Goal: Task Accomplishment & Management: Complete application form

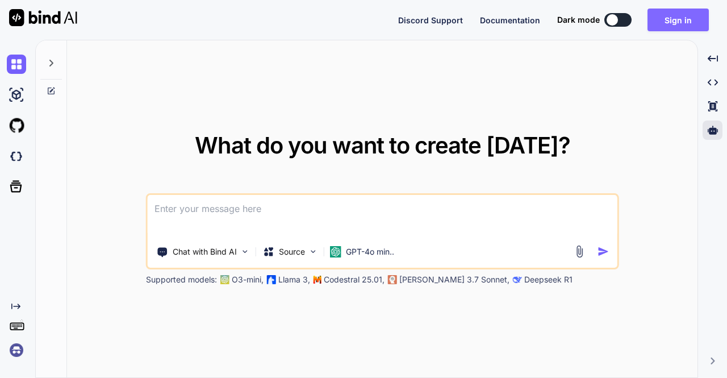
click at [669, 26] on button "Sign in" at bounding box center [678, 20] width 61 height 23
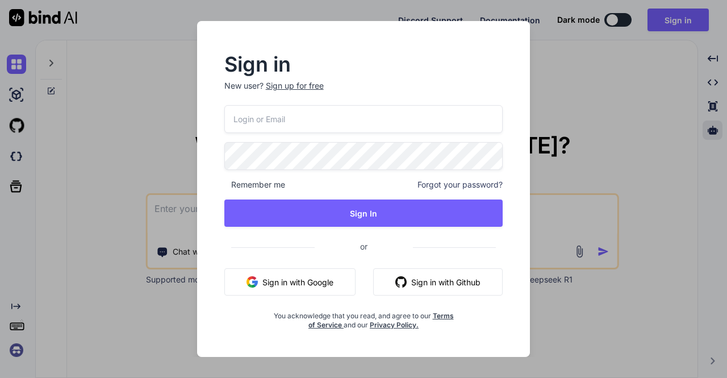
click at [287, 119] on input "email" at bounding box center [363, 119] width 279 height 28
paste input "urban.platypus.pgeh@rapidletter.net"
type input "urban.platypus.pgeh@rapidletter.net"
click at [383, 120] on input "urban.platypus.pgeh@rapidletter.net" at bounding box center [363, 119] width 279 height 28
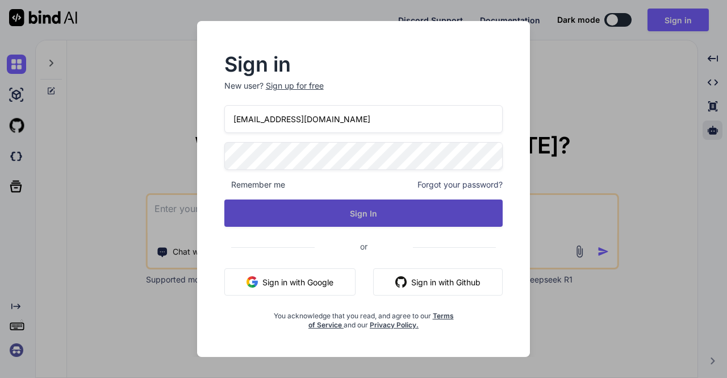
click at [376, 212] on button "Sign In" at bounding box center [363, 212] width 279 height 27
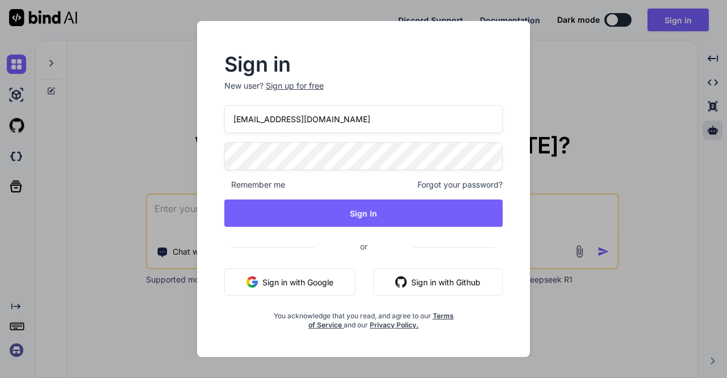
click at [285, 87] on div "Sign up for free" at bounding box center [295, 85] width 58 height 11
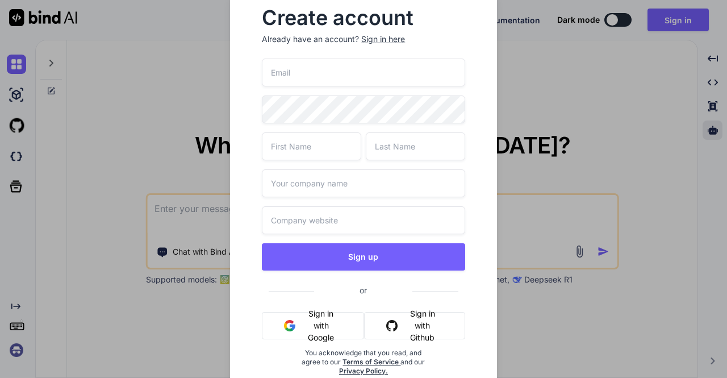
click at [308, 69] on input "email" at bounding box center [363, 73] width 203 height 28
paste input "urban.platypus.pgeh@rapidletter.net"
type input "urban.platypus.pgeh@rapidletter.net"
click at [322, 152] on input "text" at bounding box center [311, 146] width 99 height 28
type input "hacker"
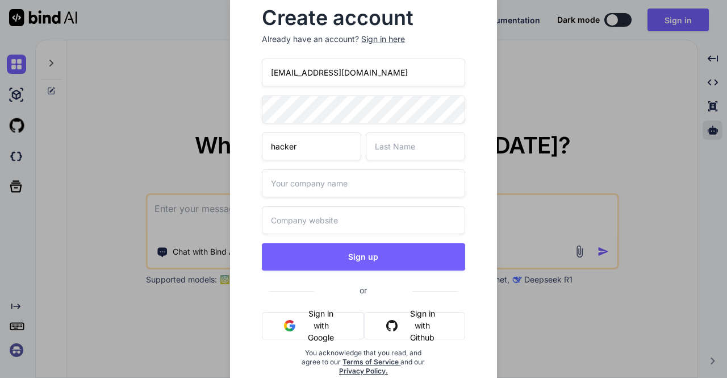
type input "k"
type input "guruji"
click at [335, 180] on input "pataNahi.com" at bounding box center [363, 183] width 203 height 28
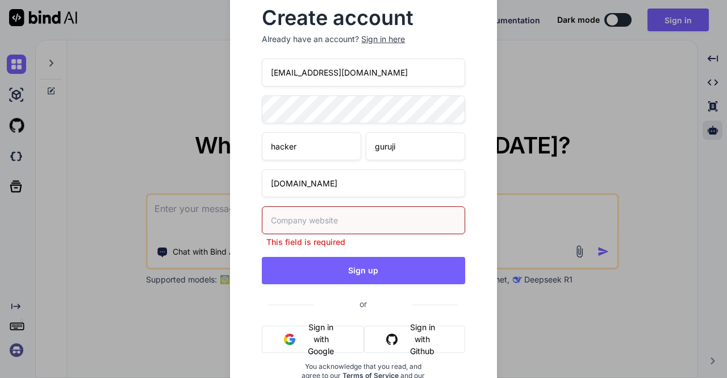
click at [335, 180] on input "pataNahi.com" at bounding box center [363, 183] width 203 height 28
type input "pataNahi"
click at [334, 211] on input "text" at bounding box center [363, 220] width 203 height 28
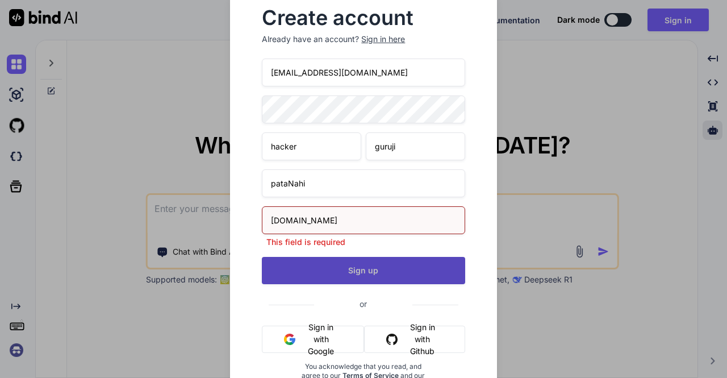
type input "pataNahi.com"
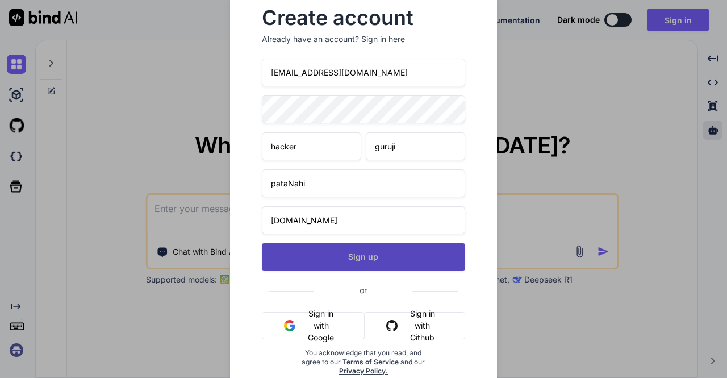
click at [369, 269] on button "Sign up" at bounding box center [363, 256] width 203 height 27
type textarea "x"
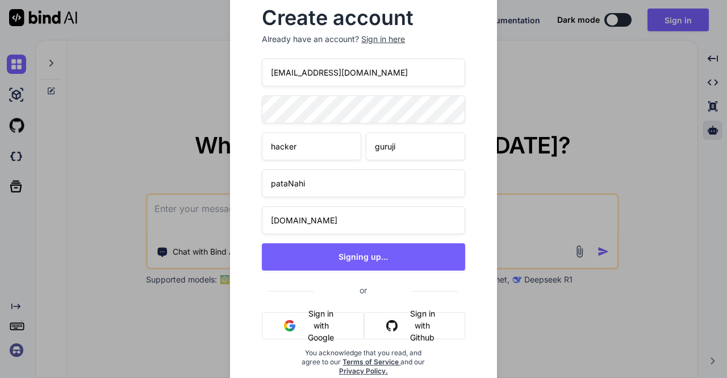
scroll to position [24, 0]
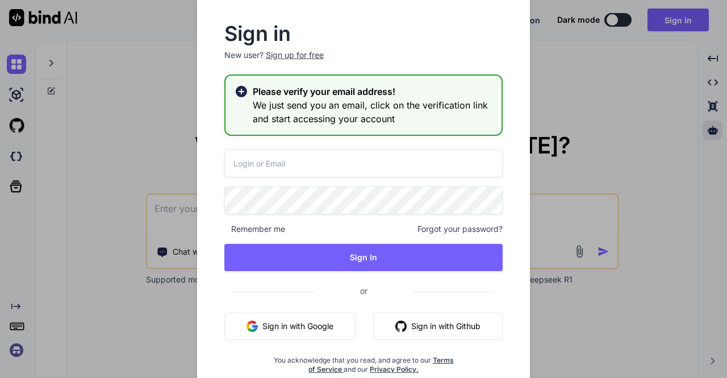
click at [277, 164] on input "email" at bounding box center [363, 163] width 279 height 28
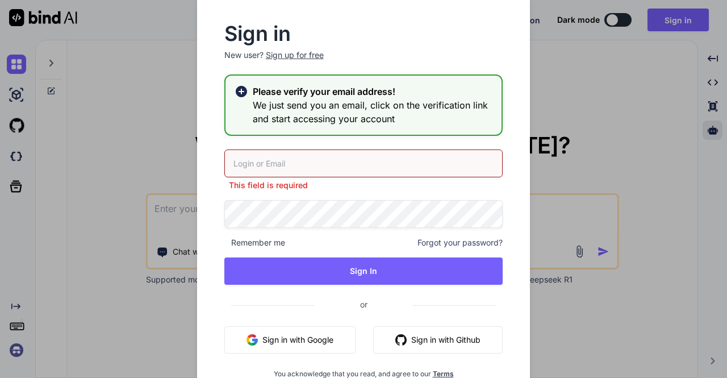
click at [286, 157] on input "email" at bounding box center [363, 163] width 279 height 28
paste input "urban.platypus.pgeh@rapidletter.net"
type input "urban.platypus.pgeh@rapidletter.net"
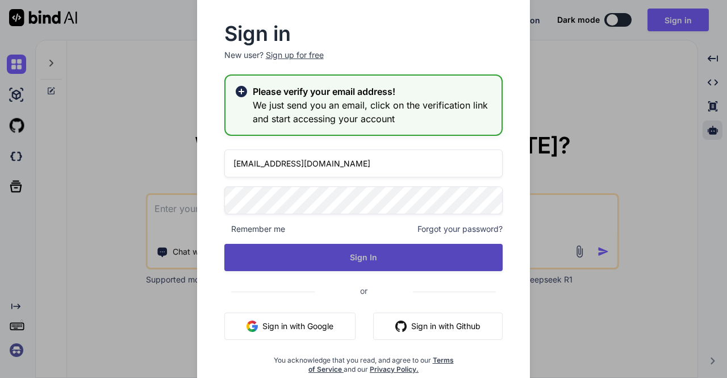
click at [368, 263] on button "Sign In" at bounding box center [363, 257] width 279 height 27
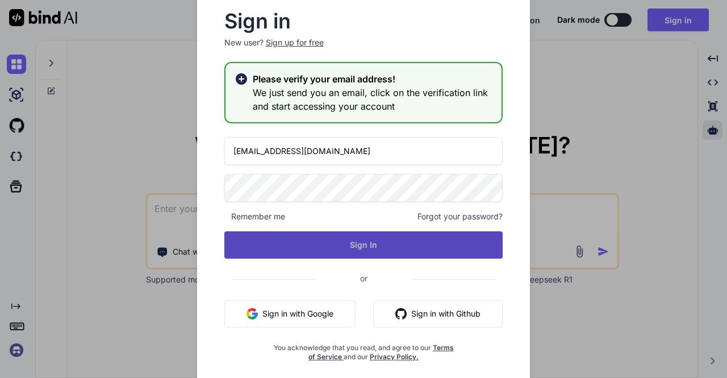
click at [346, 243] on button "Sign In" at bounding box center [363, 244] width 279 height 27
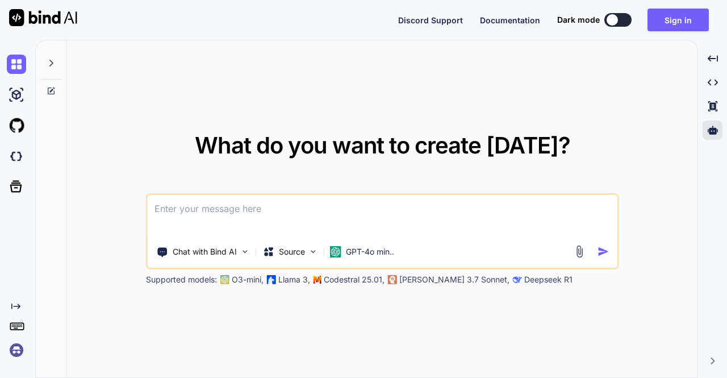
type textarea "x"
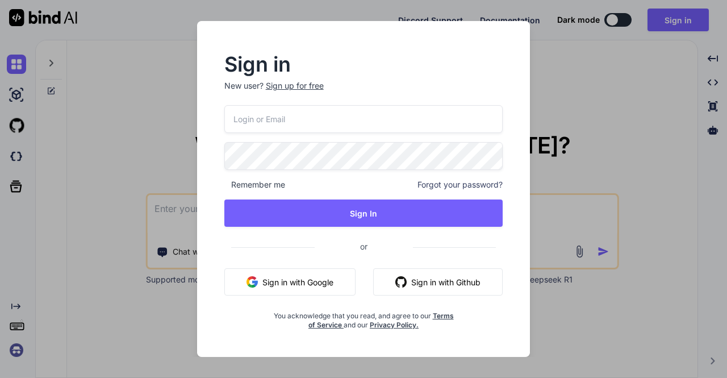
click at [281, 123] on input "email" at bounding box center [363, 119] width 279 height 28
paste input "[EMAIL_ADDRESS][DOMAIN_NAME]"
type input "[EMAIL_ADDRESS][DOMAIN_NAME]"
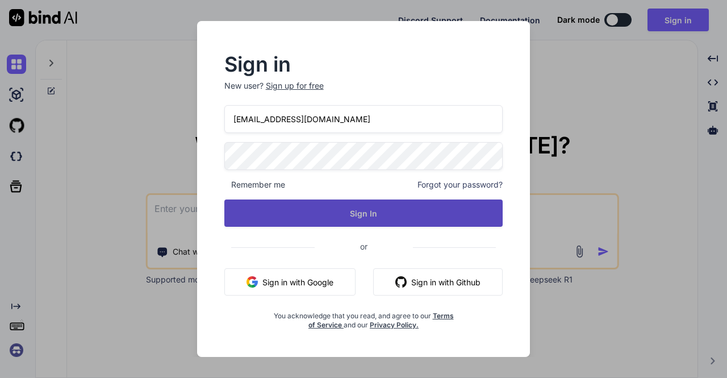
click at [376, 211] on button "Sign In" at bounding box center [363, 212] width 279 height 27
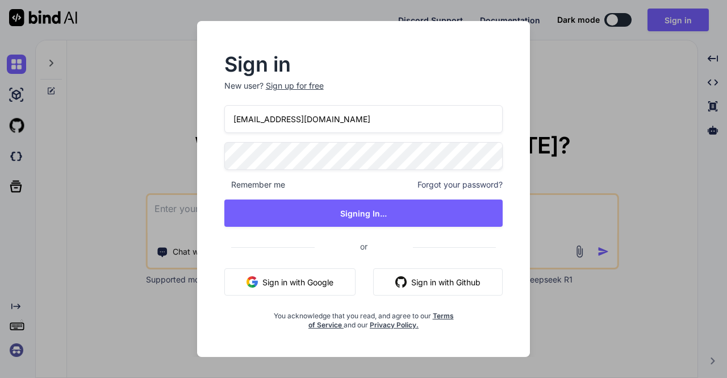
type textarea "x"
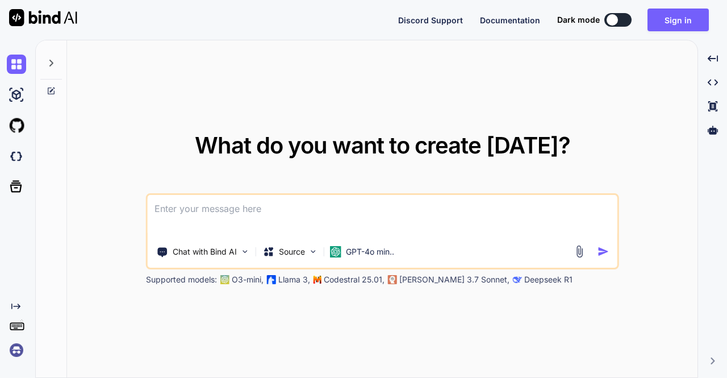
click at [274, 203] on textarea at bounding box center [383, 216] width 470 height 42
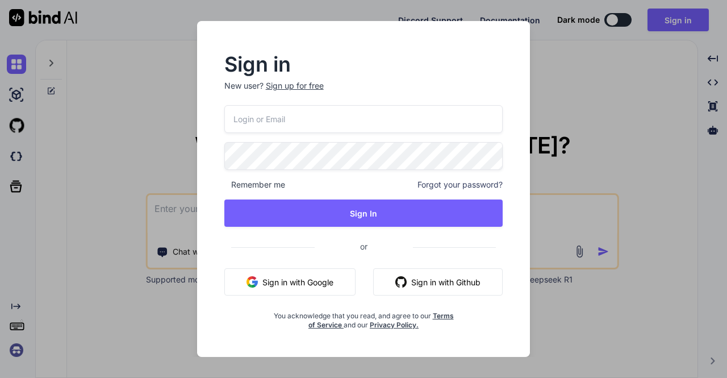
click at [278, 121] on input "email" at bounding box center [363, 119] width 279 height 28
paste input "[EMAIL_ADDRESS][DOMAIN_NAME]"
type input "urban.platypus.pgeh@rapidletter.net"
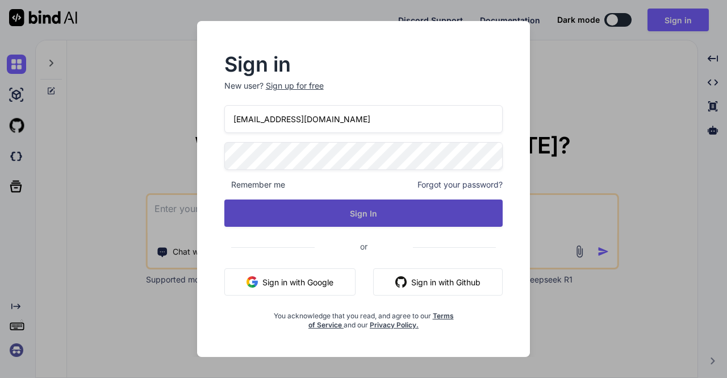
click at [363, 216] on button "Sign In" at bounding box center [363, 212] width 279 height 27
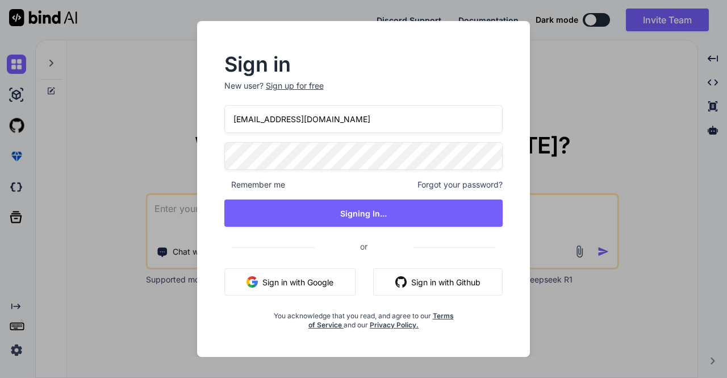
type textarea "x"
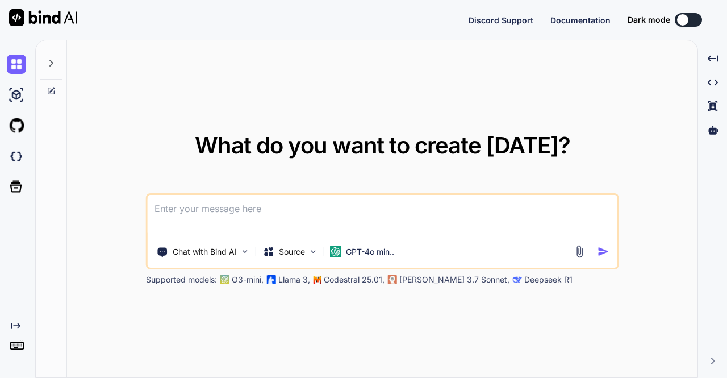
type textarea "x"
click at [324, 224] on textarea at bounding box center [383, 216] width 470 height 42
type textarea "h"
type textarea "x"
type textarea "hi"
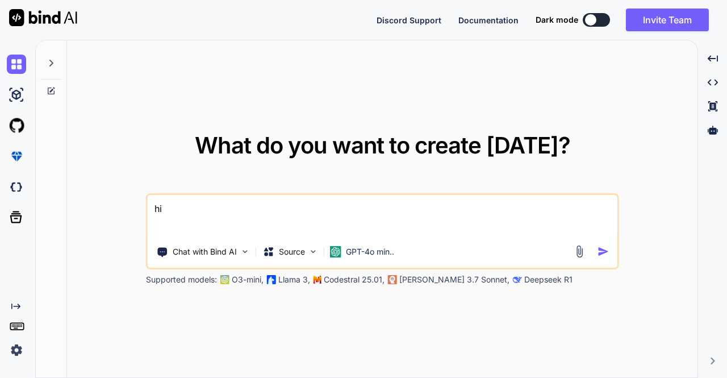
click at [251, 208] on textarea "hi" at bounding box center [383, 216] width 470 height 42
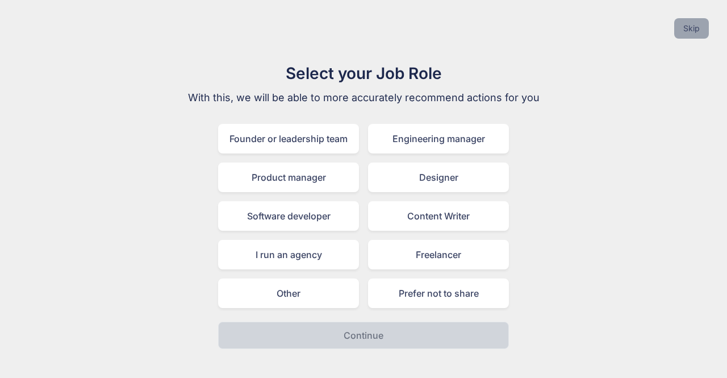
click at [682, 28] on button "Skip" at bounding box center [691, 28] width 35 height 20
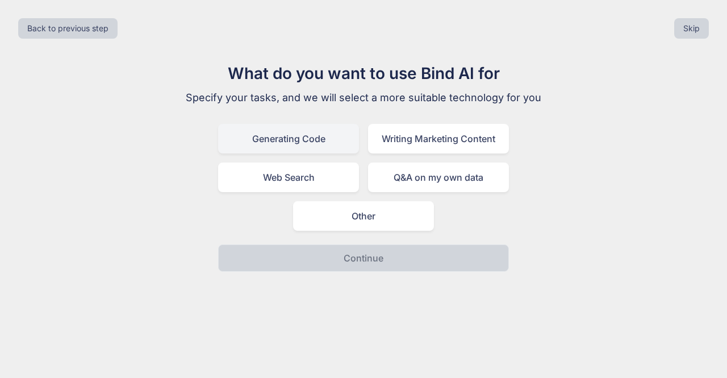
click at [304, 149] on div "Generating Code" at bounding box center [288, 139] width 141 height 30
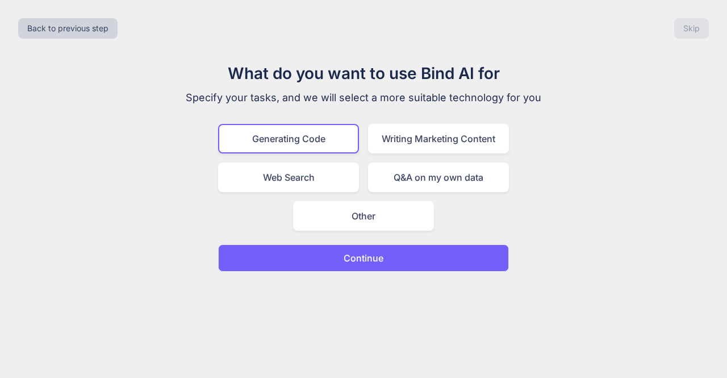
click at [376, 256] on p "Continue" at bounding box center [364, 258] width 40 height 14
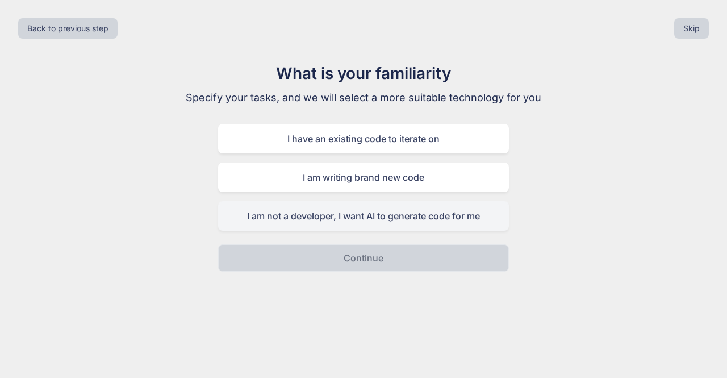
click at [367, 222] on div "I am not a developer, I want AI to generate code for me" at bounding box center [363, 216] width 291 height 30
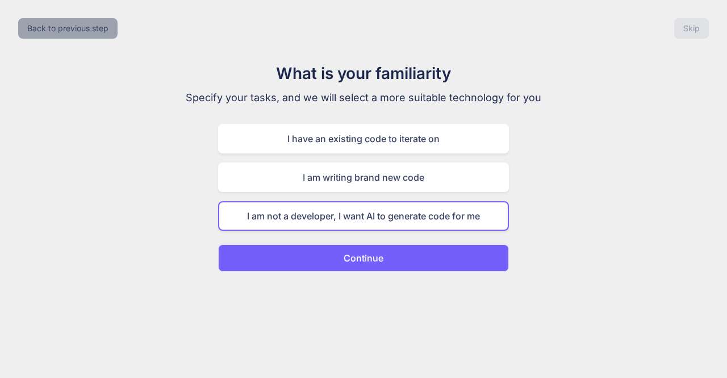
click at [69, 28] on button "Back to previous step" at bounding box center [67, 28] width 99 height 20
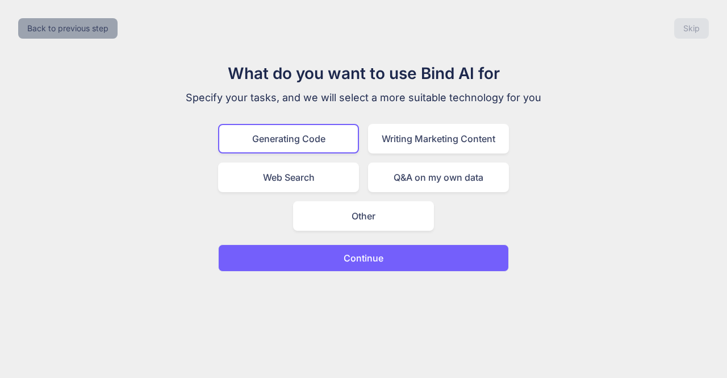
click at [69, 28] on button "Back to previous step" at bounding box center [67, 28] width 99 height 20
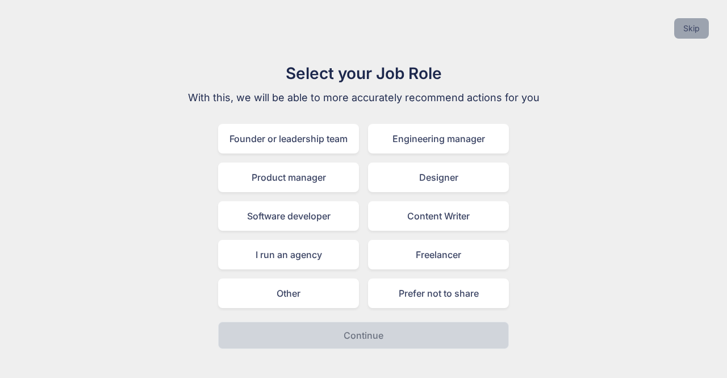
click at [677, 32] on button "Skip" at bounding box center [691, 28] width 35 height 20
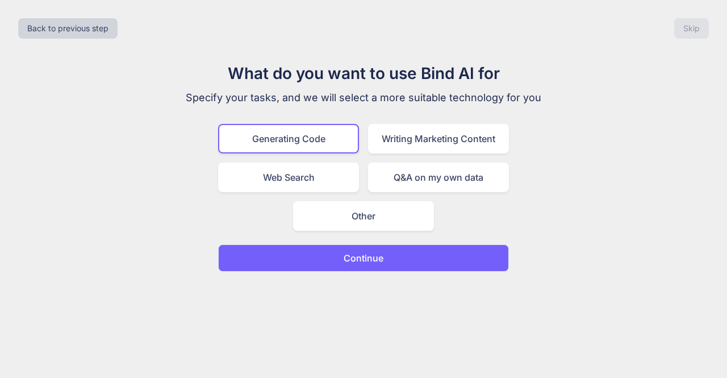
click at [382, 256] on p "Continue" at bounding box center [364, 258] width 40 height 14
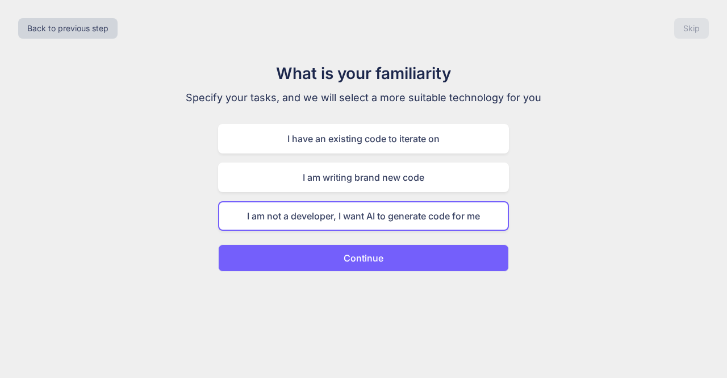
click at [379, 258] on p "Continue" at bounding box center [364, 258] width 40 height 14
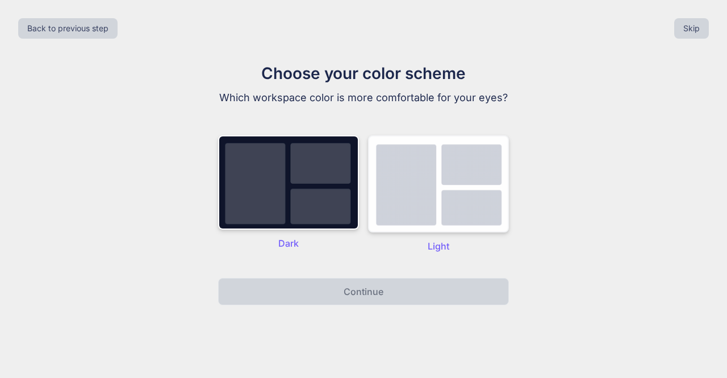
click at [471, 199] on img at bounding box center [438, 183] width 141 height 97
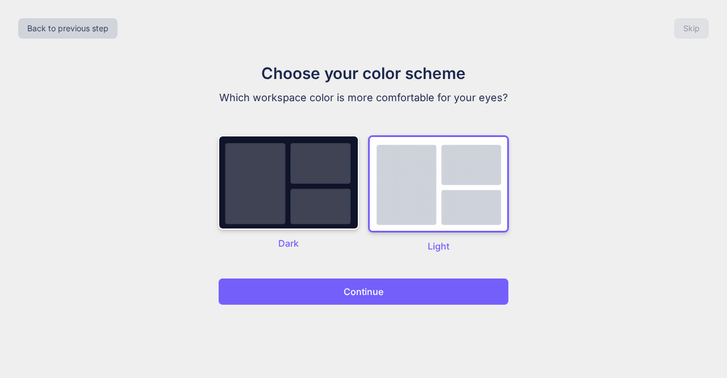
click at [405, 294] on button "Continue" at bounding box center [363, 291] width 291 height 27
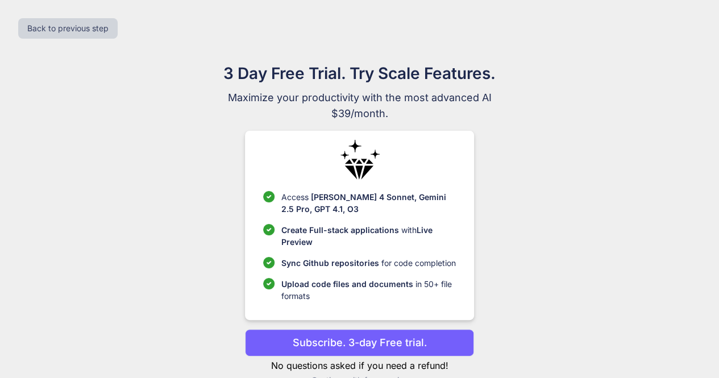
scroll to position [26, 0]
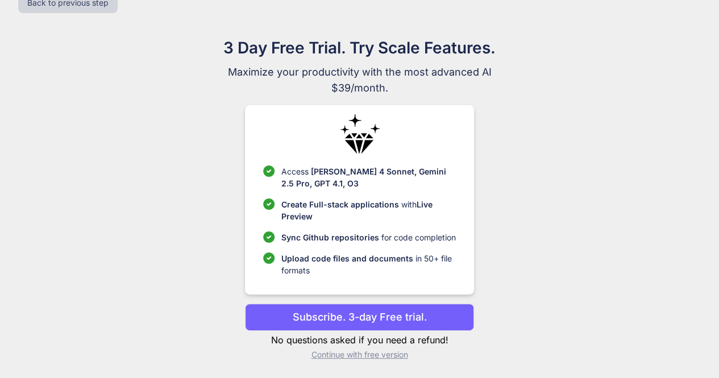
click at [354, 356] on p "Continue with free version" at bounding box center [359, 354] width 229 height 11
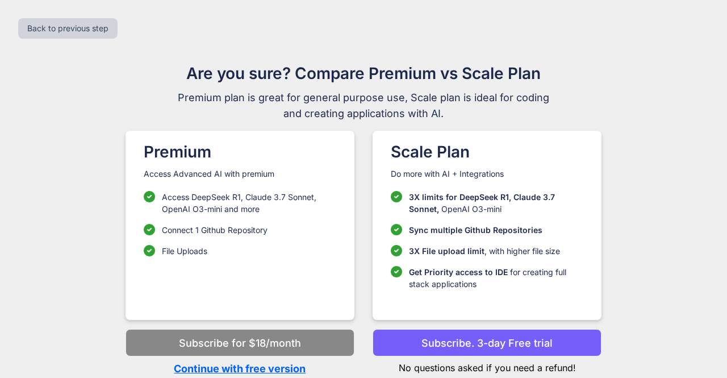
click at [281, 368] on p "Continue with free version" at bounding box center [240, 368] width 229 height 15
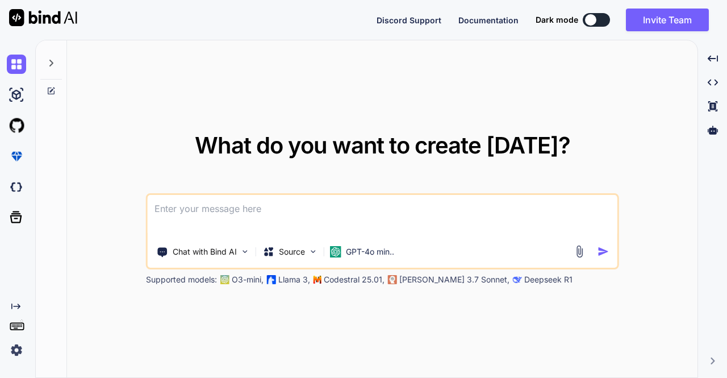
click at [213, 215] on textarea at bounding box center [383, 216] width 470 height 42
type textarea "x"
